Goal: Information Seeking & Learning: Learn about a topic

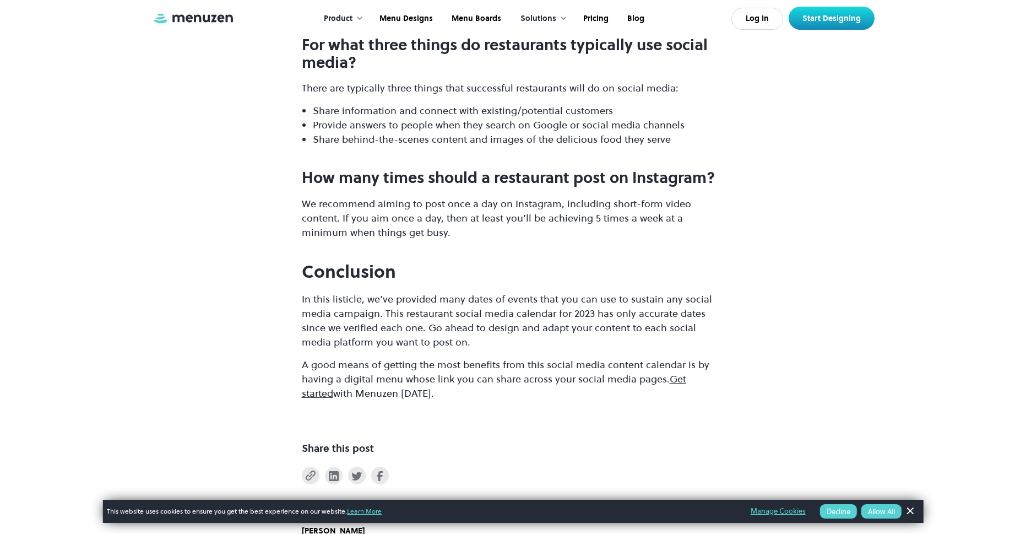
scroll to position [13936, 0]
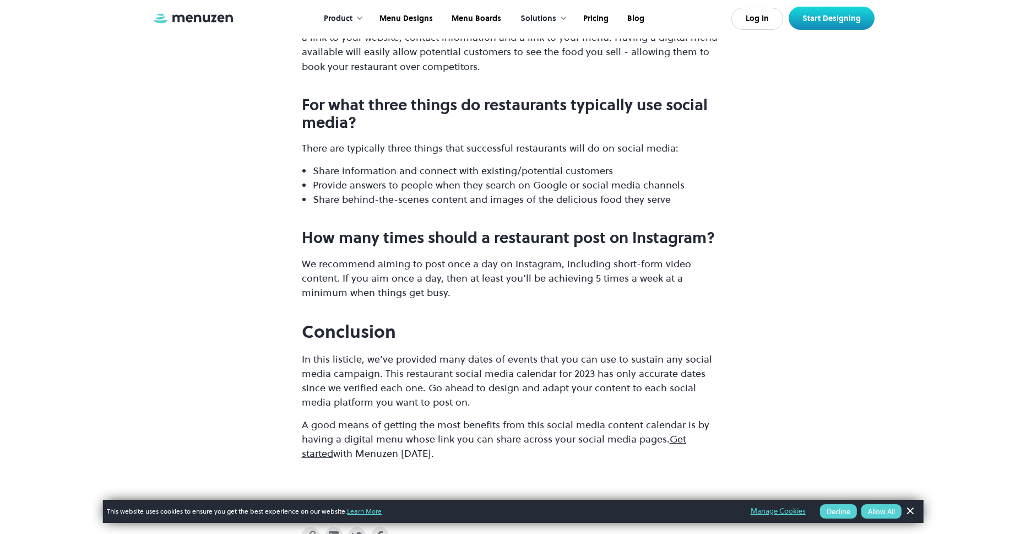
click at [206, 24] on img at bounding box center [193, 18] width 83 height 12
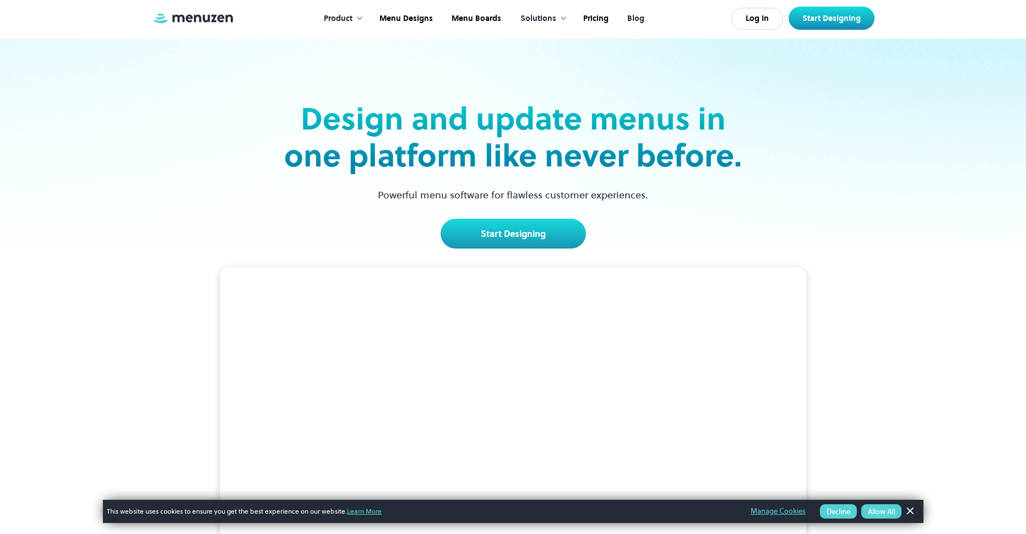
click at [638, 17] on link "Blog" at bounding box center [635, 19] width 36 height 34
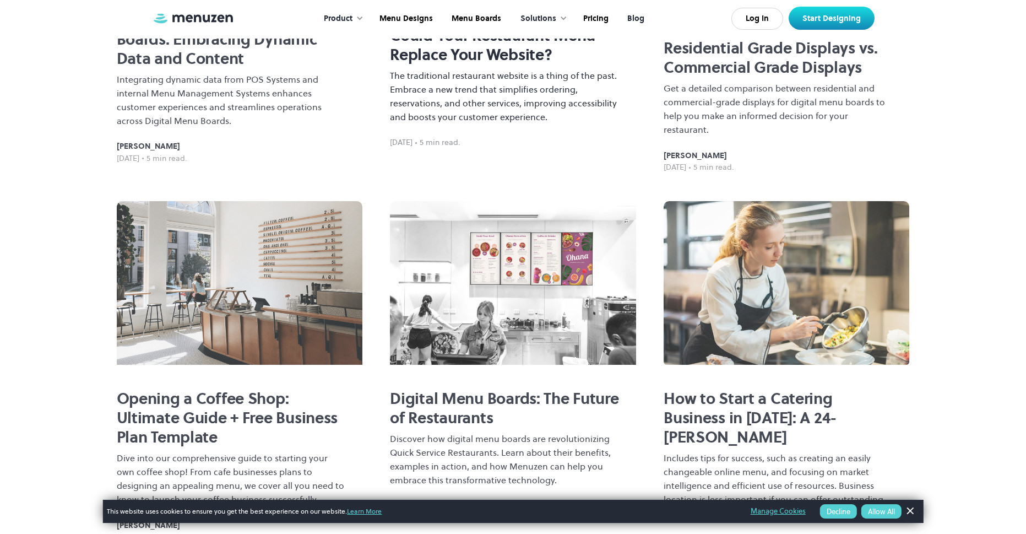
scroll to position [606, 0]
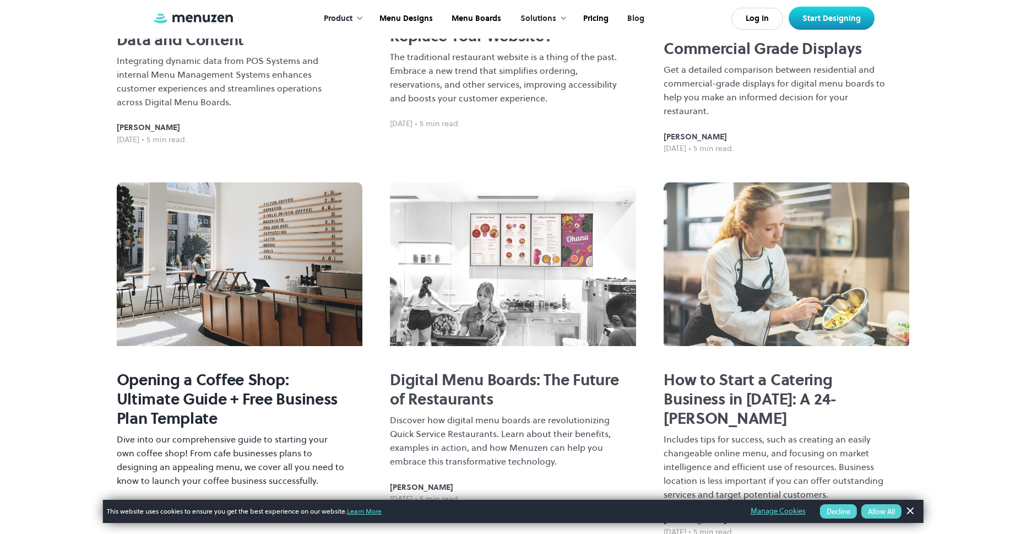
click at [224, 239] on img at bounding box center [240, 264] width 246 height 164
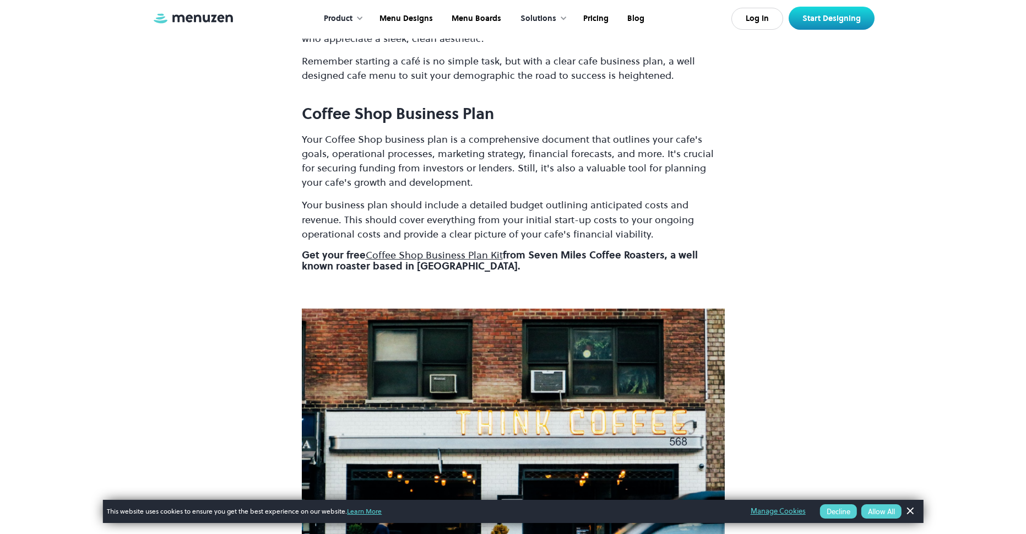
scroll to position [936, 0]
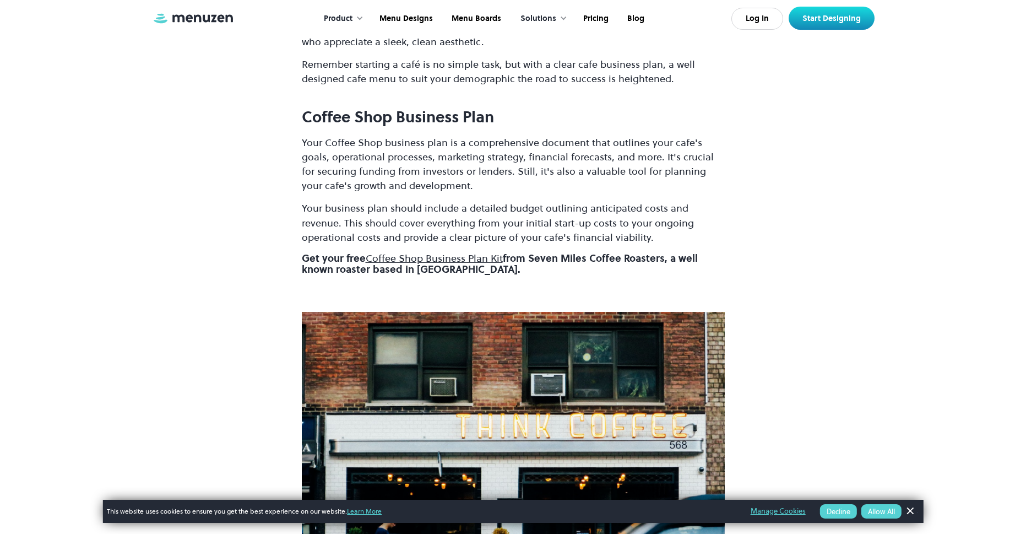
click at [451, 255] on link "Coffee Shop Business Plan Kit" at bounding box center [434, 258] width 137 height 14
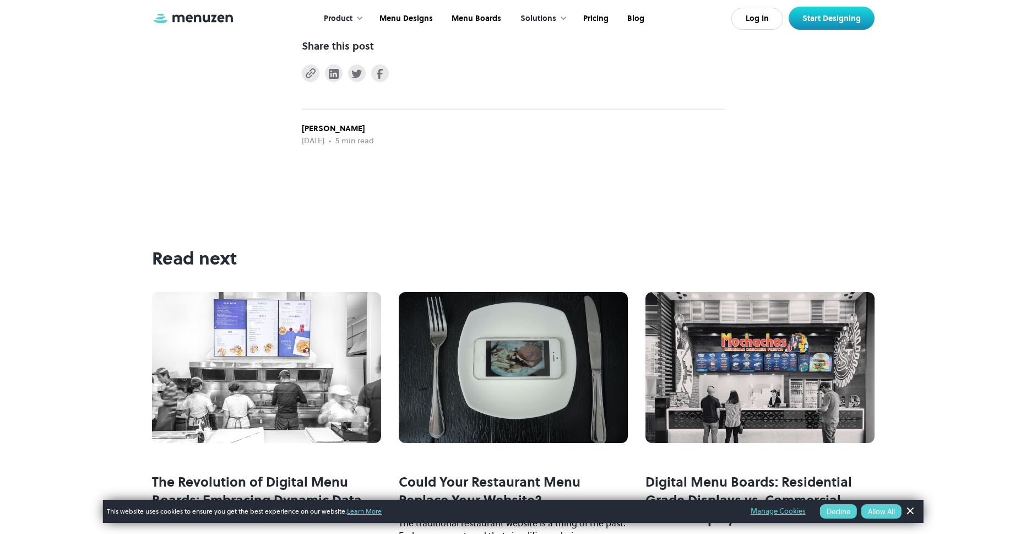
scroll to position [4130, 0]
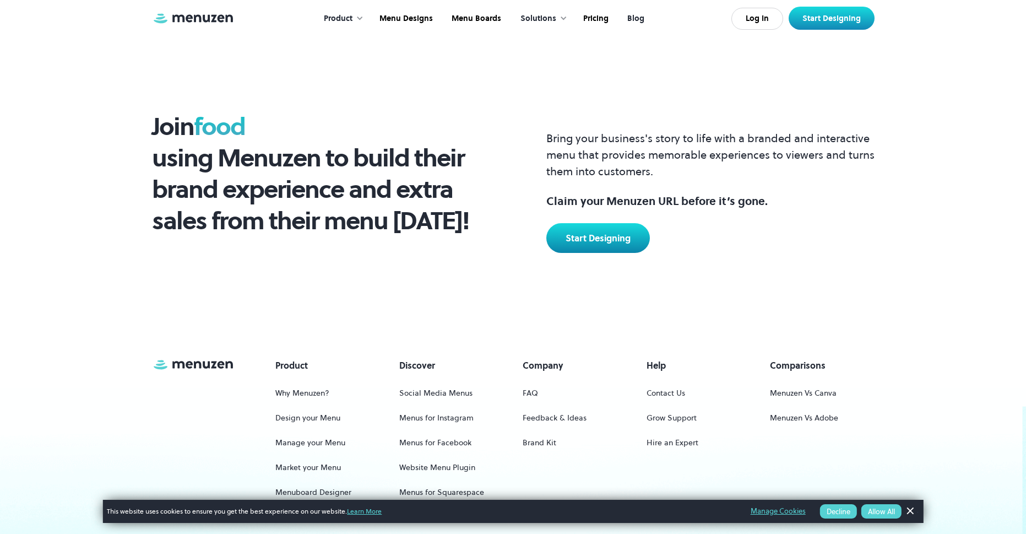
scroll to position [882, 0]
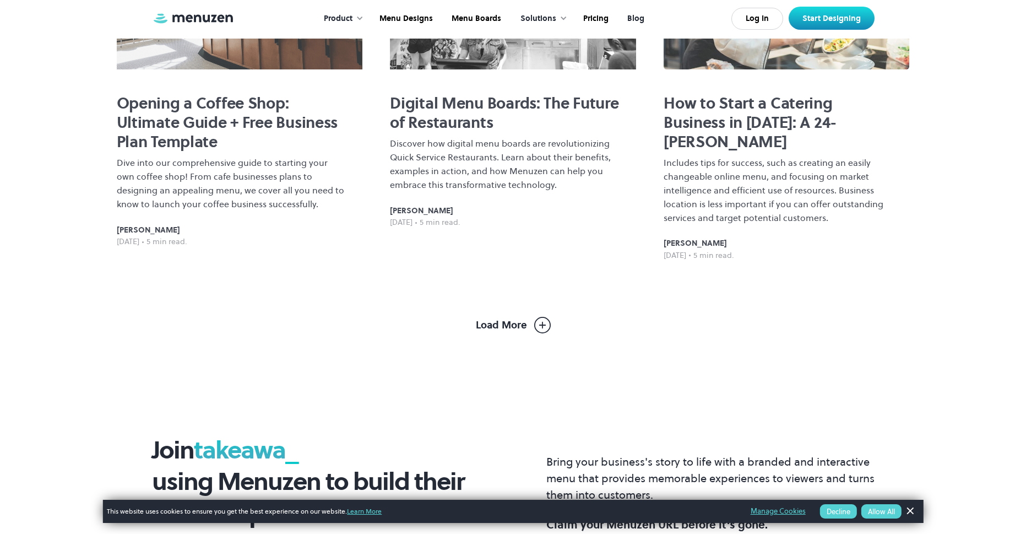
click at [545, 317] on img at bounding box center [542, 325] width 17 height 17
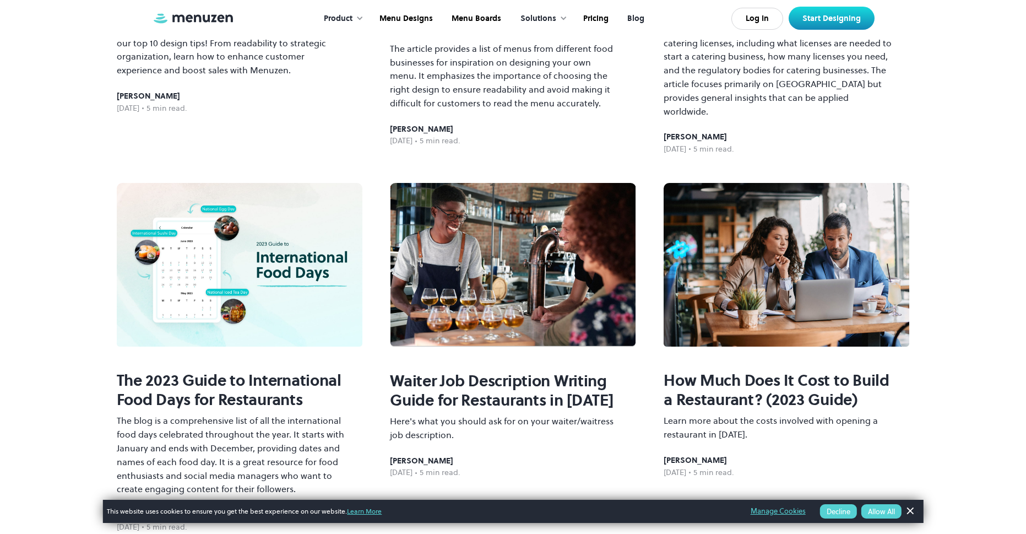
scroll to position [1384, 0]
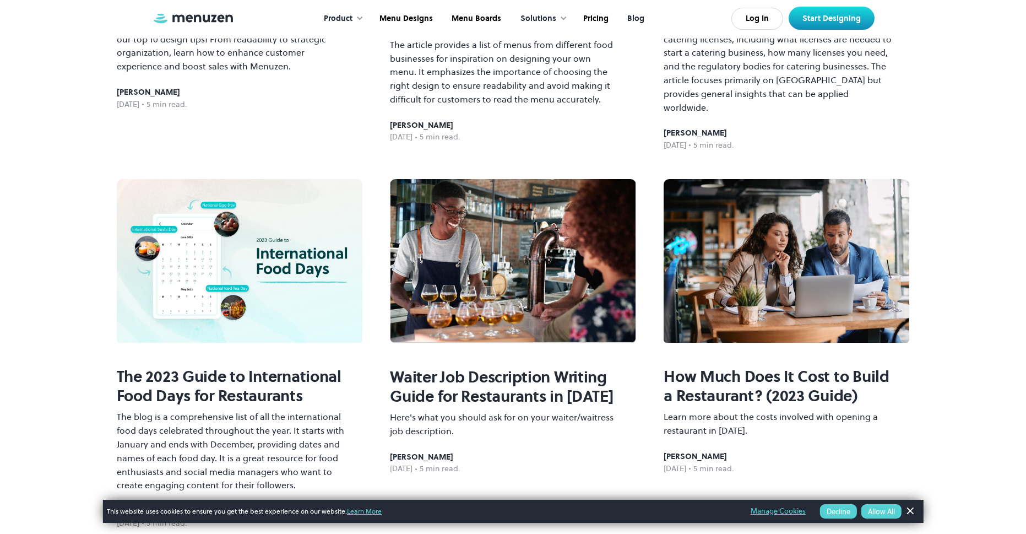
click at [240, 242] on img at bounding box center [240, 261] width 246 height 164
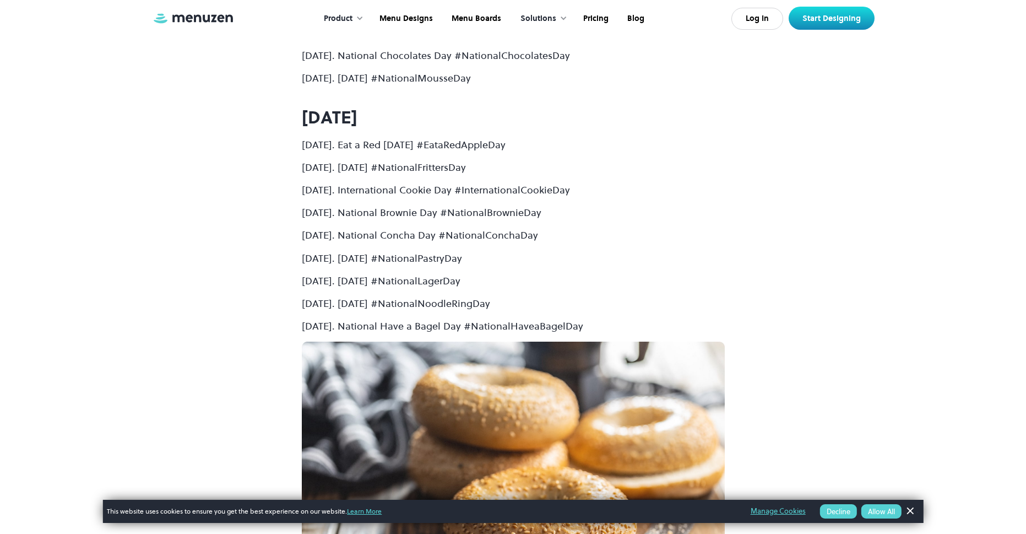
scroll to position [9694, 0]
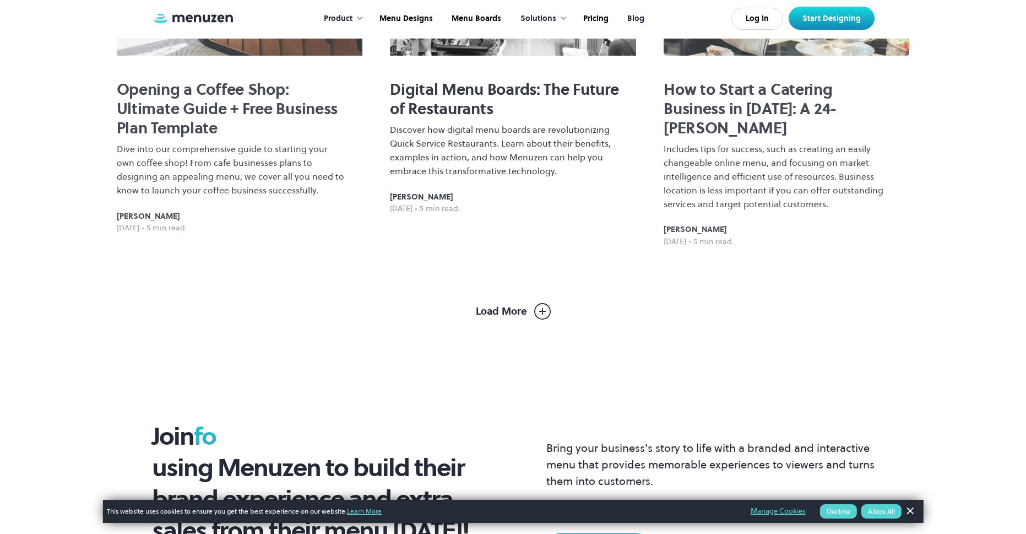
scroll to position [904, 0]
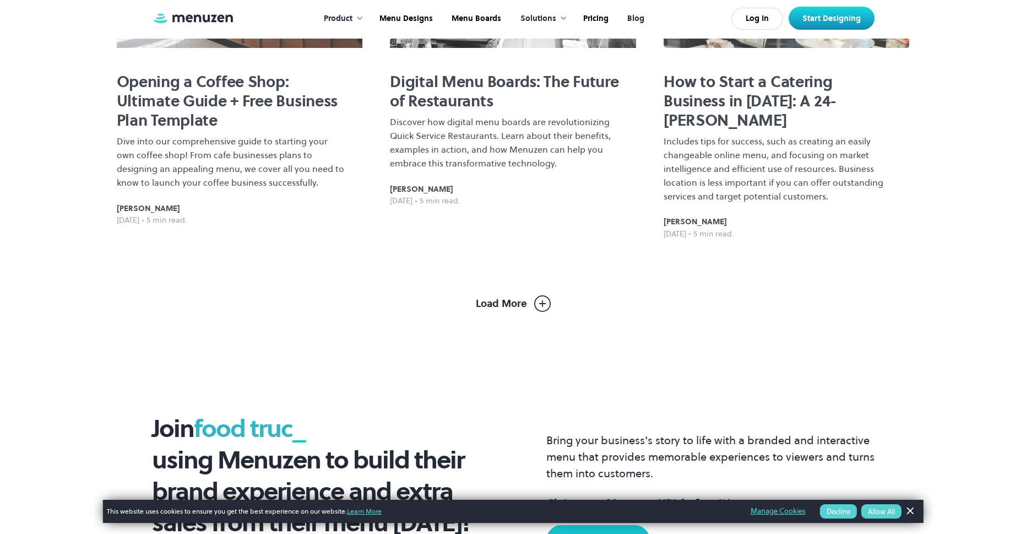
click at [548, 295] on img at bounding box center [542, 303] width 17 height 17
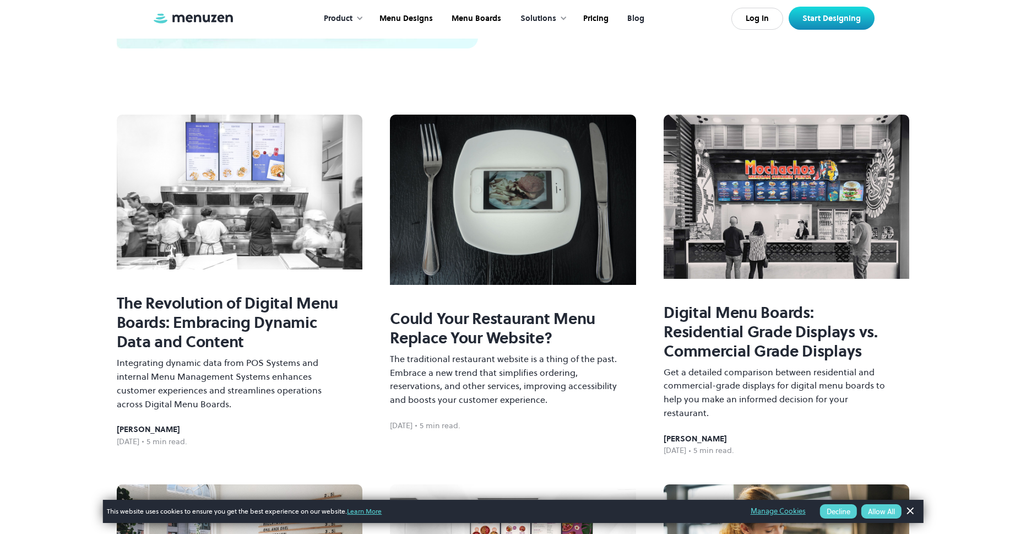
scroll to position [0, 0]
